Goal: Information Seeking & Learning: Compare options

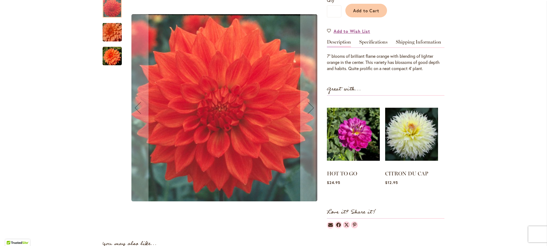
scroll to position [157, 0]
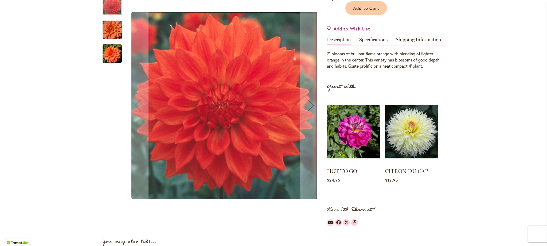
click at [118, 31] on img "Neon Splendor" at bounding box center [112, 30] width 38 height 26
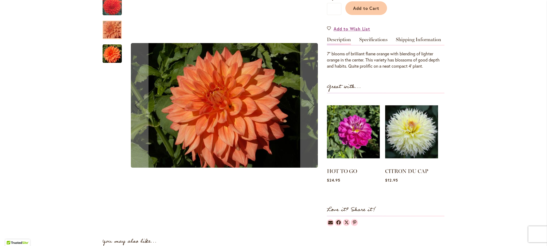
click at [111, 53] on img "Neon Splendor" at bounding box center [112, 53] width 19 height 19
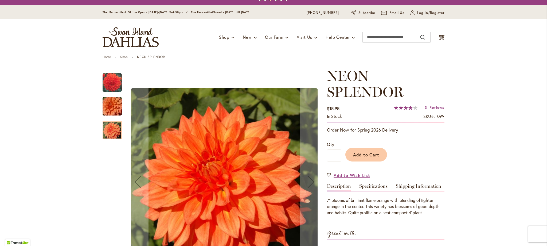
scroll to position [0, 0]
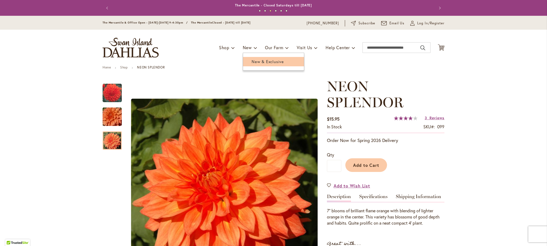
click at [255, 62] on span "New & Exclusive" at bounding box center [268, 61] width 32 height 5
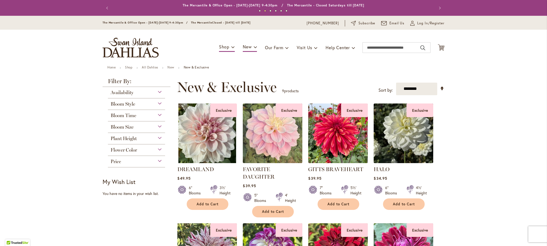
click at [158, 92] on div "Availability" at bounding box center [136, 91] width 57 height 9
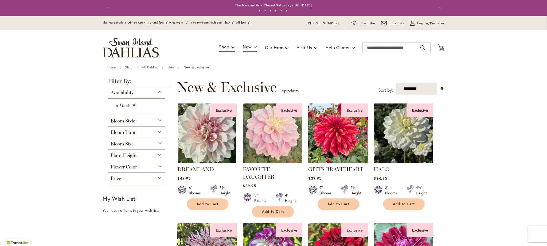
click at [256, 68] on ul "Home Shop All Dahlias New New & Exclusive" at bounding box center [273, 67] width 332 height 5
click at [159, 164] on div "Flower Color" at bounding box center [136, 165] width 57 height 9
click at [159, 120] on div "Bloom Style" at bounding box center [136, 119] width 57 height 9
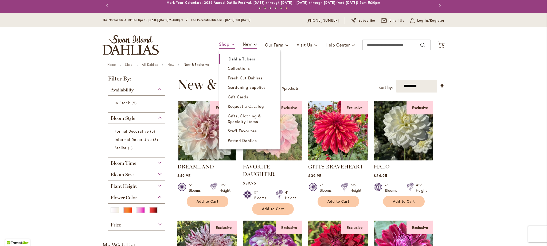
scroll to position [3, 0]
click at [231, 57] on span "Dahlia Tubers" at bounding box center [242, 58] width 27 height 5
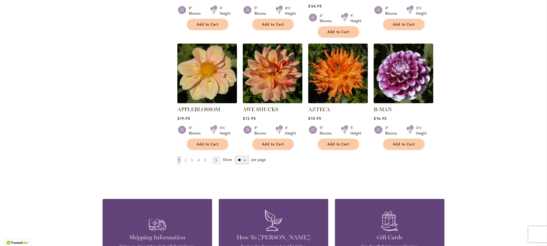
scroll to position [446, 0]
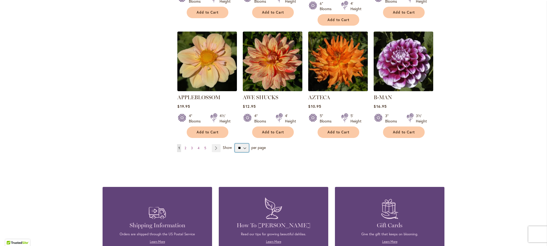
click at [246, 143] on select "** ** ** **" at bounding box center [242, 147] width 14 height 9
select select "**"
click at [235, 143] on select "** ** ** **" at bounding box center [242, 147] width 14 height 9
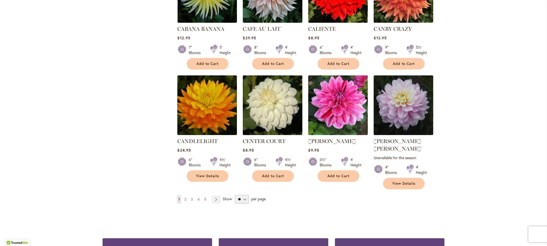
scroll to position [1769, 0]
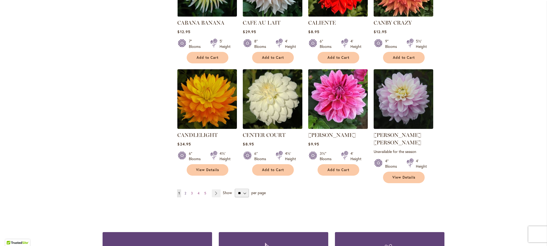
click at [186, 191] on span "2" at bounding box center [186, 193] width 2 height 4
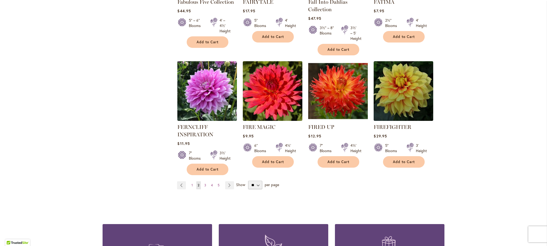
scroll to position [1829, 0]
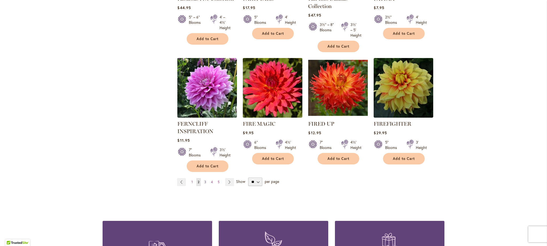
click at [205, 180] on span "3" at bounding box center [205, 182] width 2 height 4
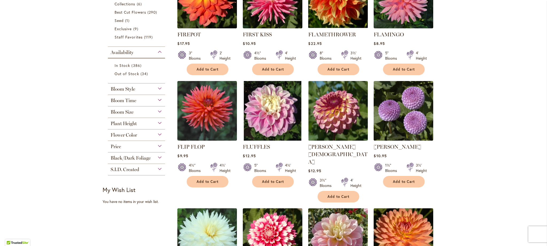
scroll to position [170, 0]
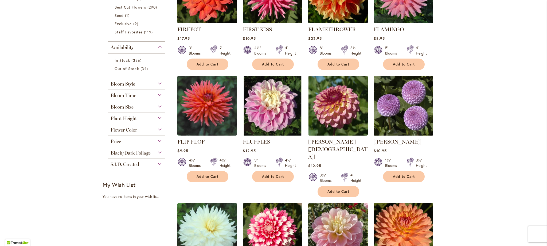
click at [396, 110] on img at bounding box center [403, 106] width 63 height 63
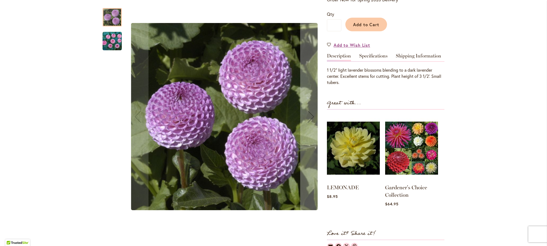
scroll to position [132, 0]
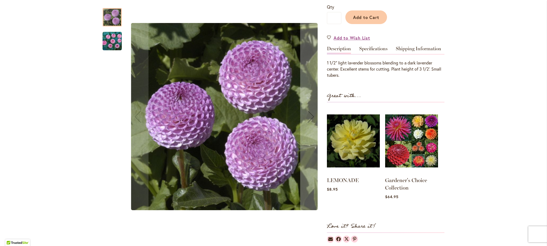
click at [107, 35] on img "FRANK HOLMES" at bounding box center [112, 41] width 19 height 19
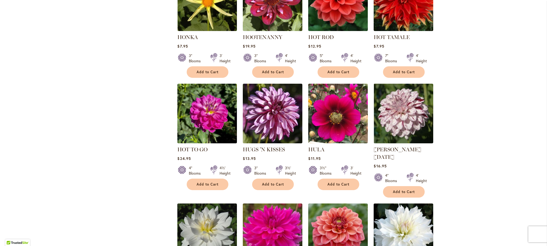
scroll to position [1686, 0]
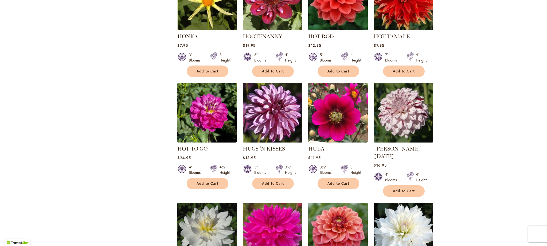
click at [276, 94] on img at bounding box center [272, 112] width 63 height 63
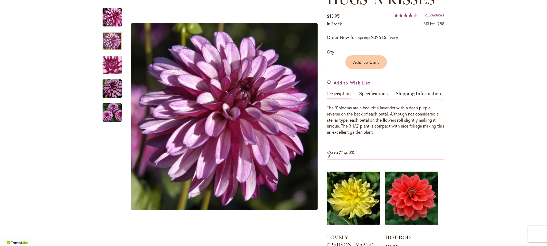
scroll to position [87, 0]
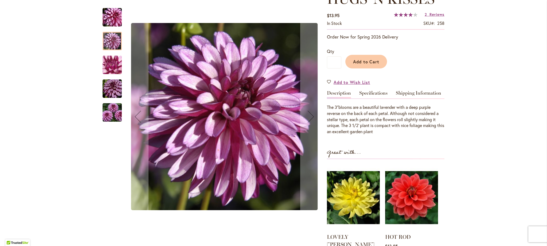
click at [103, 43] on div at bounding box center [112, 41] width 19 height 18
click at [108, 64] on img "HUGS 'N KISSES" at bounding box center [112, 64] width 38 height 29
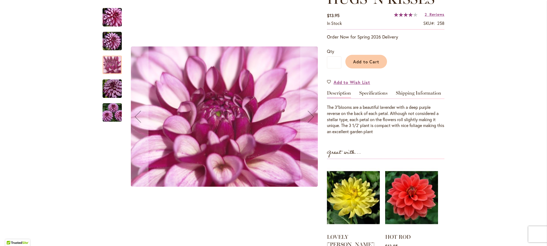
click at [109, 86] on img "HUGS 'N KISSES" at bounding box center [112, 89] width 38 height 26
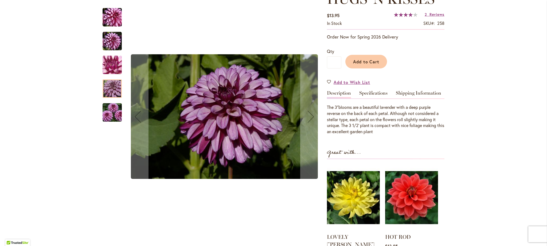
click at [114, 117] on img "HUGS 'N KISSES" at bounding box center [112, 113] width 38 height 26
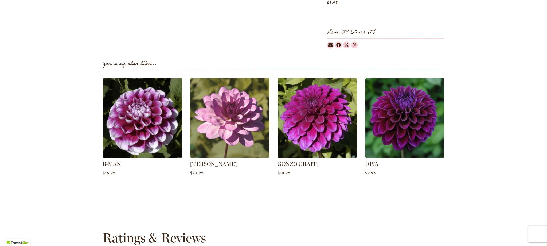
scroll to position [345, 0]
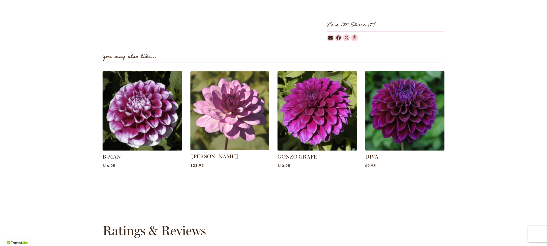
click at [230, 128] on img at bounding box center [229, 110] width 83 height 83
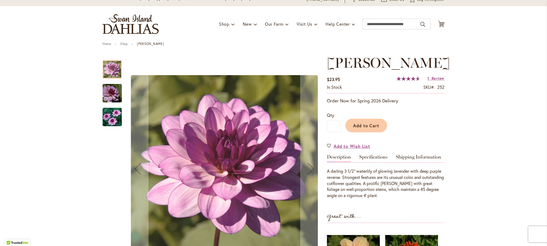
scroll to position [24, 0]
click at [109, 85] on img "LAUREN MICHELE" at bounding box center [112, 93] width 38 height 26
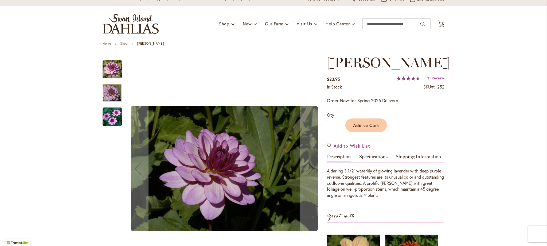
click at [112, 112] on img "LAUREN MICHELE" at bounding box center [112, 116] width 19 height 19
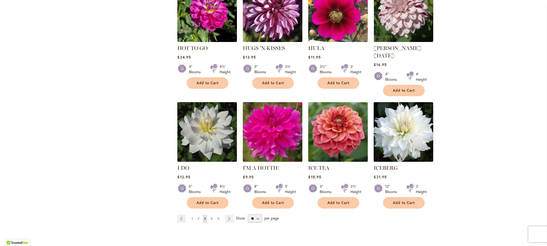
scroll to position [1805, 0]
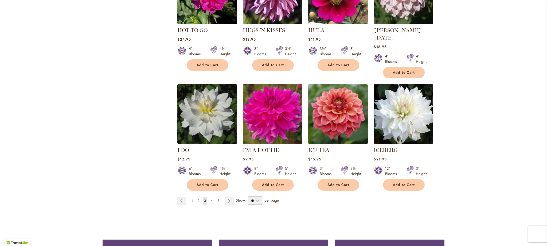
click at [213, 197] on link "Page 4" at bounding box center [211, 201] width 5 height 8
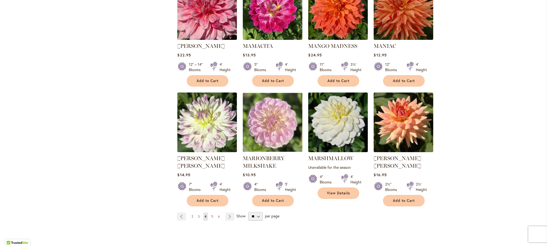
scroll to position [1789, 0]
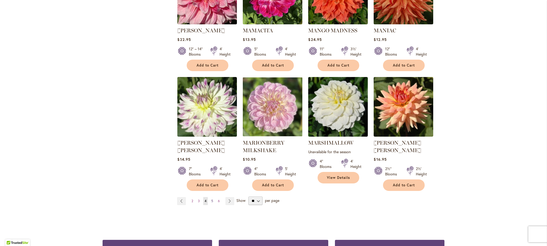
click at [213, 199] on span "5" at bounding box center [212, 201] width 2 height 4
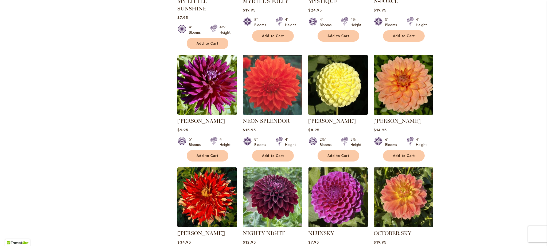
scroll to position [767, 0]
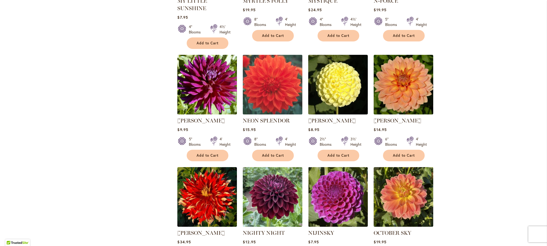
click at [278, 66] on img at bounding box center [272, 84] width 63 height 63
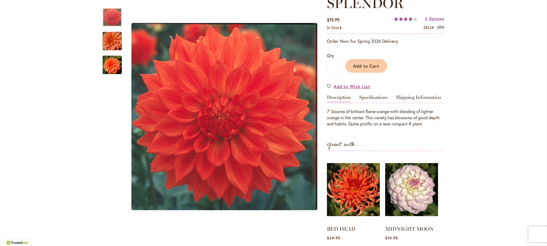
scroll to position [101, 0]
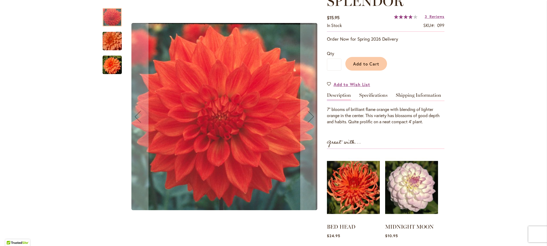
click at [109, 41] on img "Neon Splendor" at bounding box center [112, 41] width 38 height 26
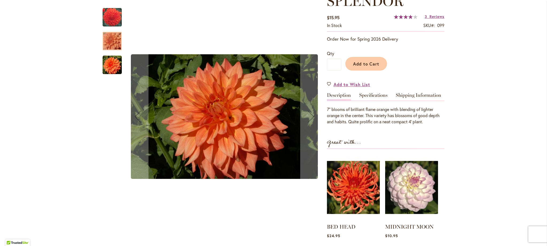
click at [108, 66] on img "Neon Splendor" at bounding box center [112, 64] width 19 height 19
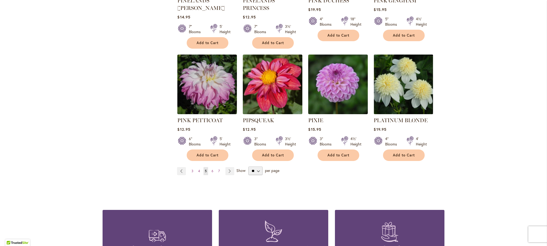
scroll to position [1823, 0]
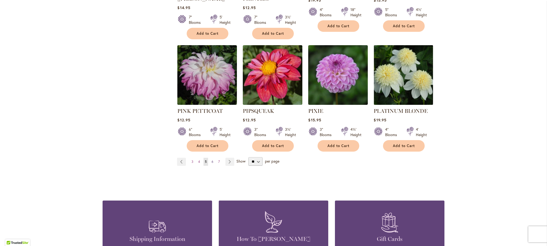
click at [213, 158] on link "Page 6" at bounding box center [212, 162] width 5 height 8
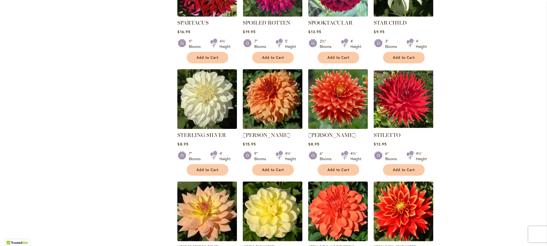
scroll to position [1095, 0]
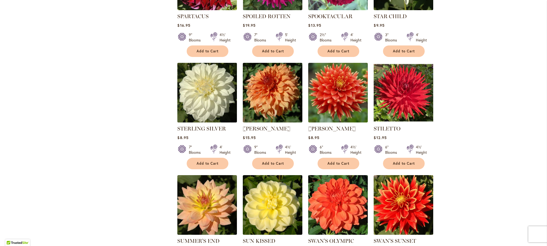
click at [193, 89] on img at bounding box center [207, 92] width 63 height 63
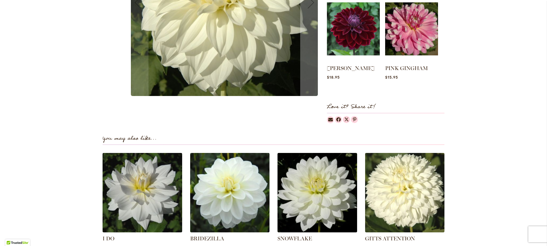
scroll to position [304, 0]
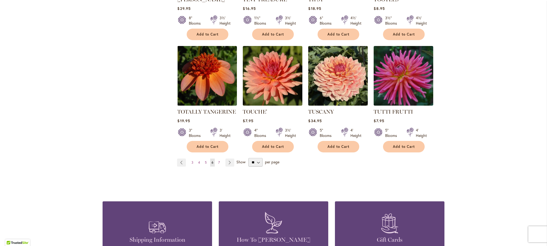
scroll to position [1803, 0]
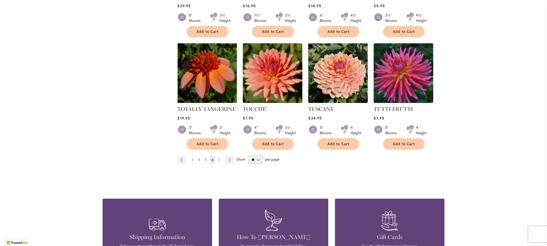
click at [218, 158] on span "7" at bounding box center [219, 160] width 2 height 4
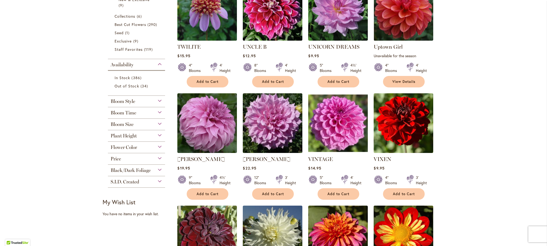
scroll to position [160, 0]
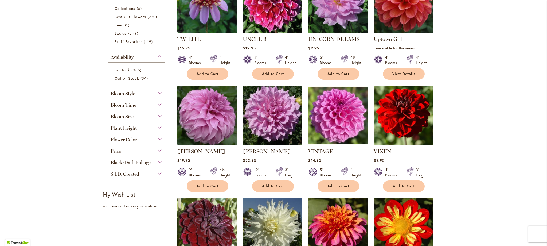
click at [159, 92] on div "Bloom Style" at bounding box center [136, 92] width 57 height 9
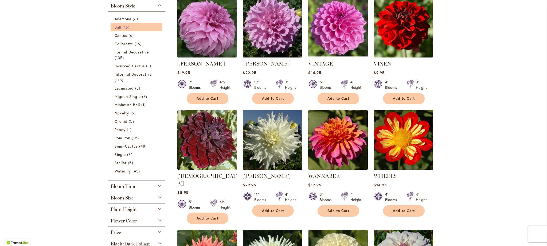
click at [121, 27] on span "Ball" at bounding box center [118, 27] width 7 height 5
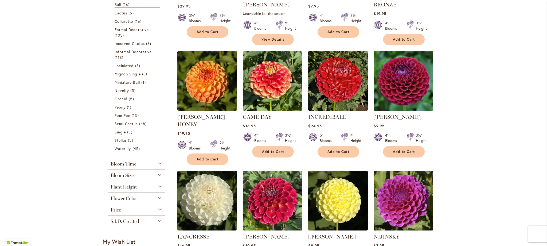
scroll to position [192, 0]
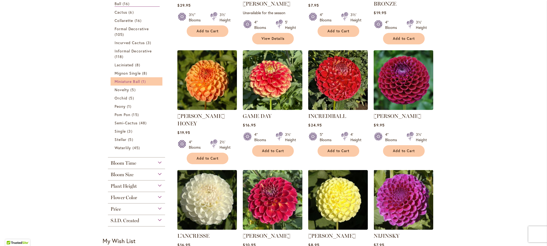
click at [131, 80] on span "Miniature Ball" at bounding box center [127, 81] width 25 height 5
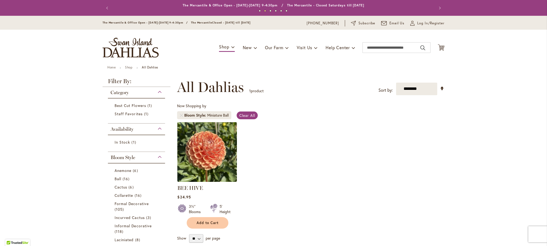
click at [160, 155] on div "Bloom Style" at bounding box center [136, 156] width 57 height 9
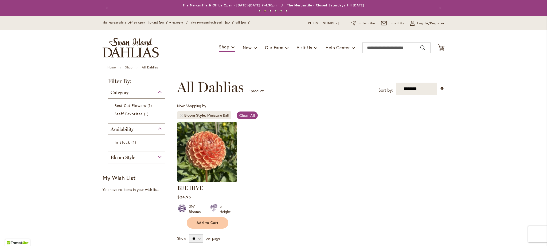
click at [159, 91] on div "Category" at bounding box center [136, 91] width 57 height 9
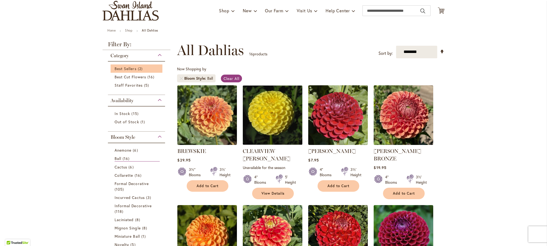
scroll to position [47, 0]
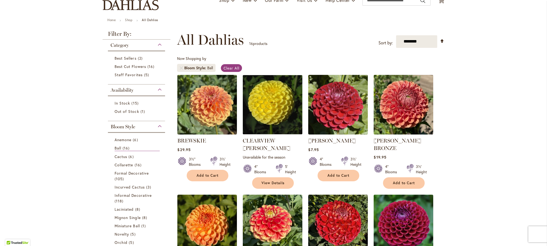
click at [160, 125] on div "Bloom Style" at bounding box center [136, 125] width 57 height 9
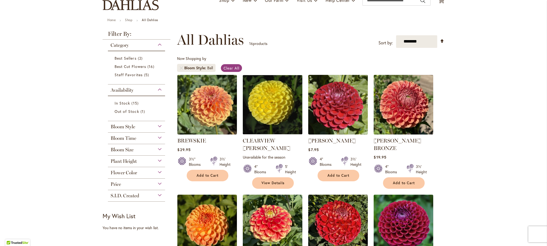
click at [158, 148] on div "Bloom Size" at bounding box center [136, 148] width 57 height 9
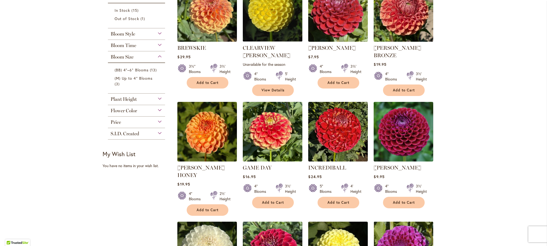
click at [161, 99] on div "Plant Height" at bounding box center [136, 97] width 57 height 9
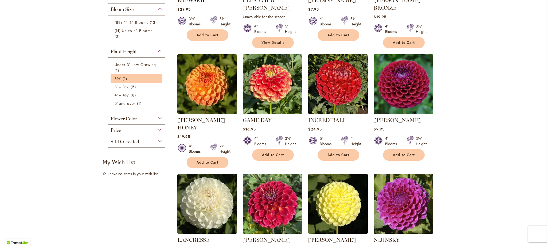
scroll to position [195, 0]
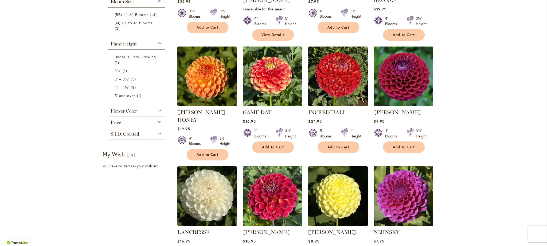
click at [161, 110] on div "Flower Color" at bounding box center [136, 109] width 57 height 9
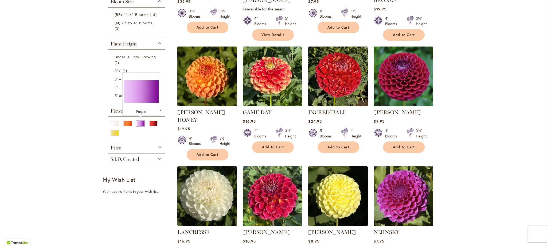
click at [143, 122] on div "Purple" at bounding box center [140, 123] width 9 height 6
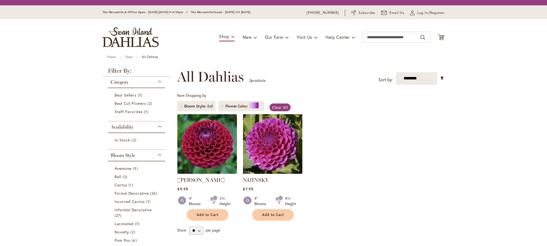
scroll to position [83, 0]
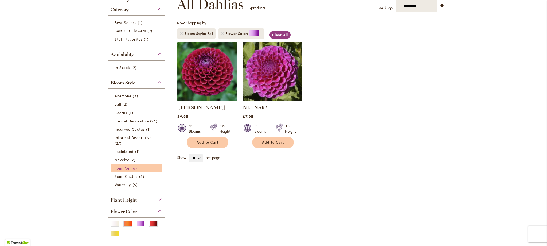
click at [124, 169] on span "Pom Pon" at bounding box center [123, 167] width 16 height 5
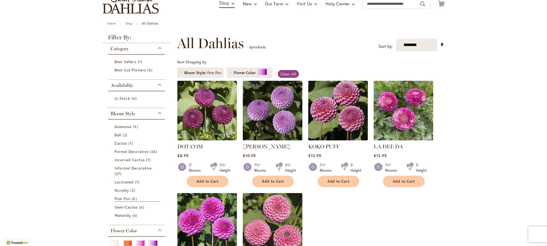
scroll to position [40, 0]
